Goal: Navigation & Orientation: Find specific page/section

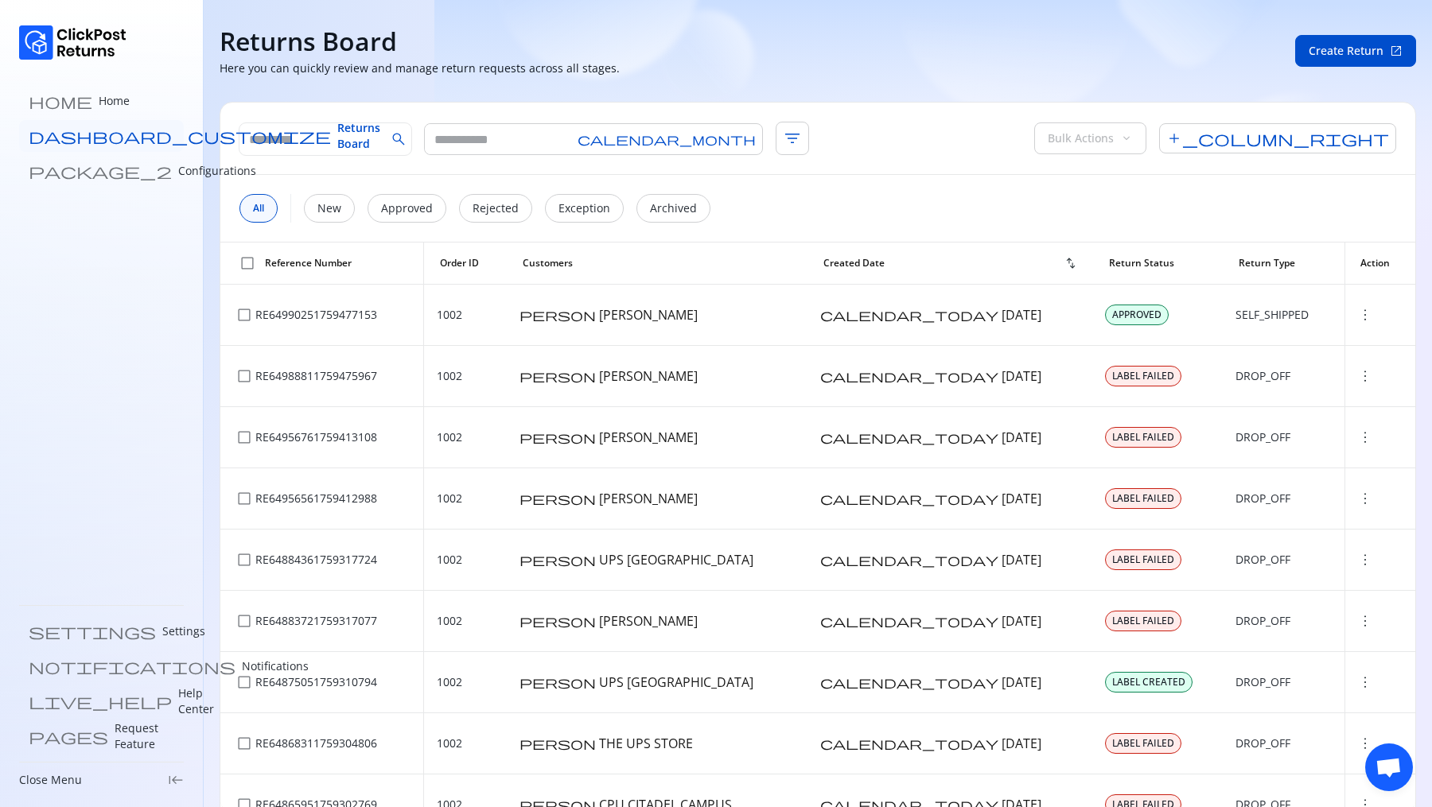
click at [337, 138] on span "Returns Board" at bounding box center [358, 136] width 43 height 32
click at [77, 114] on link "home Home" at bounding box center [101, 101] width 165 height 32
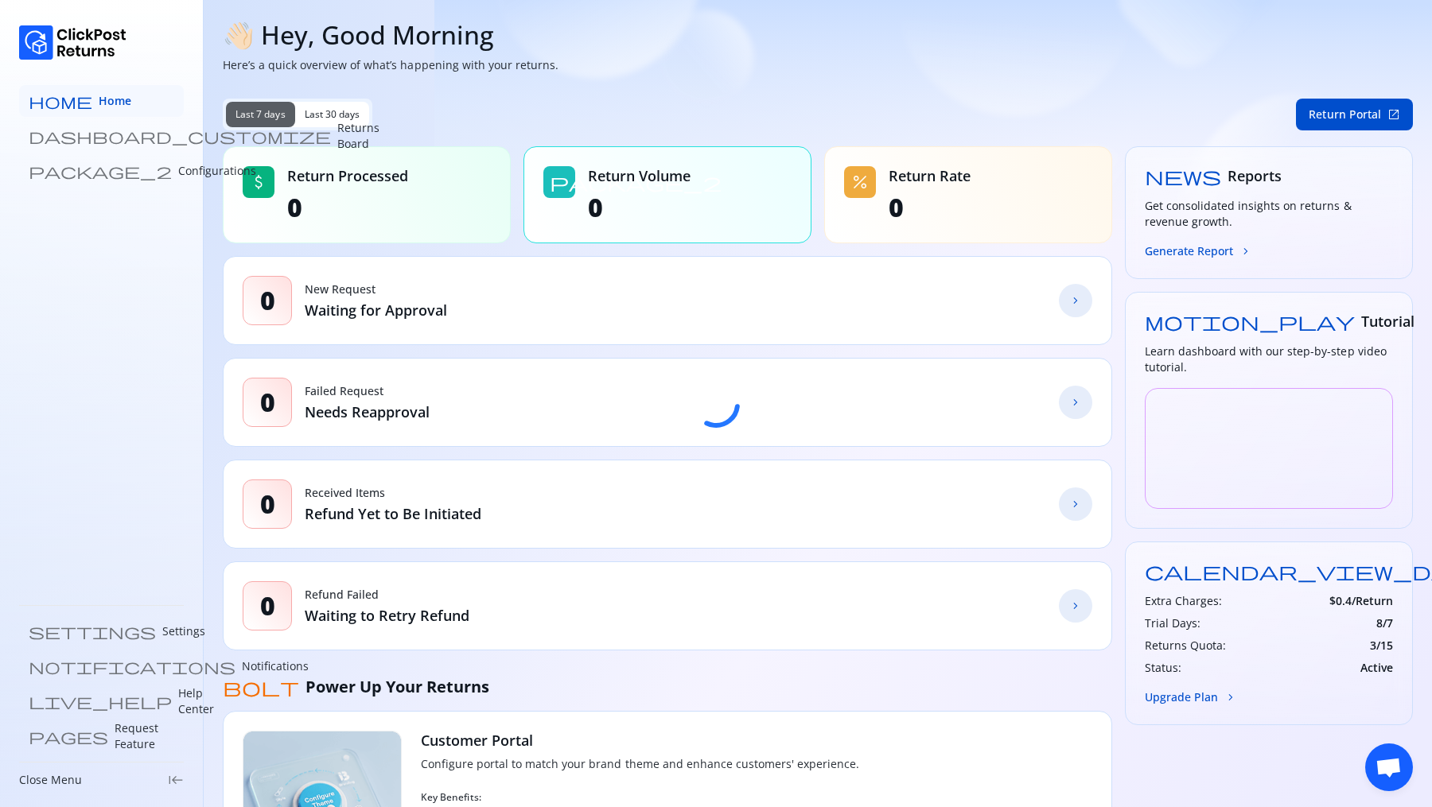
click at [99, 99] on span "Home" at bounding box center [115, 101] width 33 height 16
click at [337, 134] on p "Returns Board" at bounding box center [358, 136] width 42 height 32
